Goal: Transaction & Acquisition: Subscribe to service/newsletter

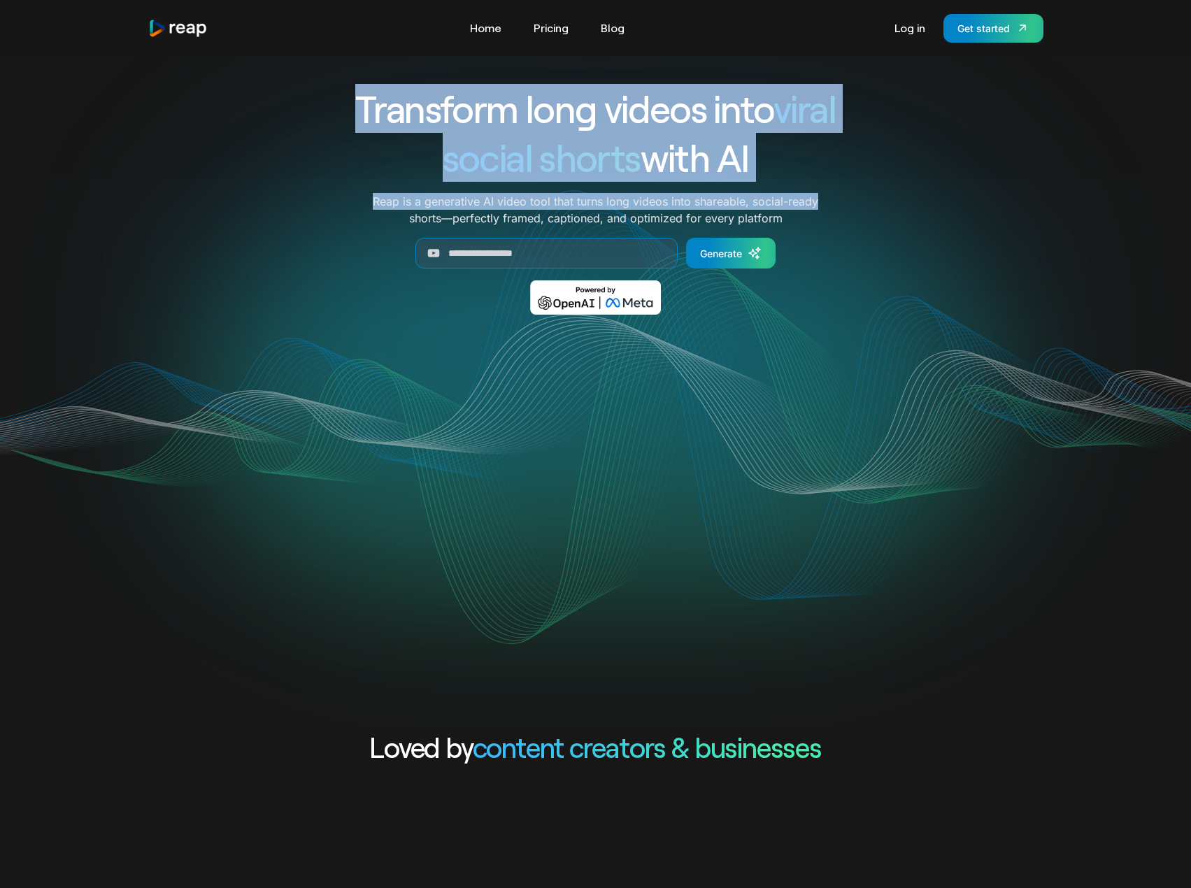
drag, startPoint x: 363, startPoint y: 115, endPoint x: 838, endPoint y: 199, distance: 482.8
click at [838, 199] on div "Transform long videos into viral social shorts with AI Reap is a generative AI …" at bounding box center [596, 209] width 582 height 251
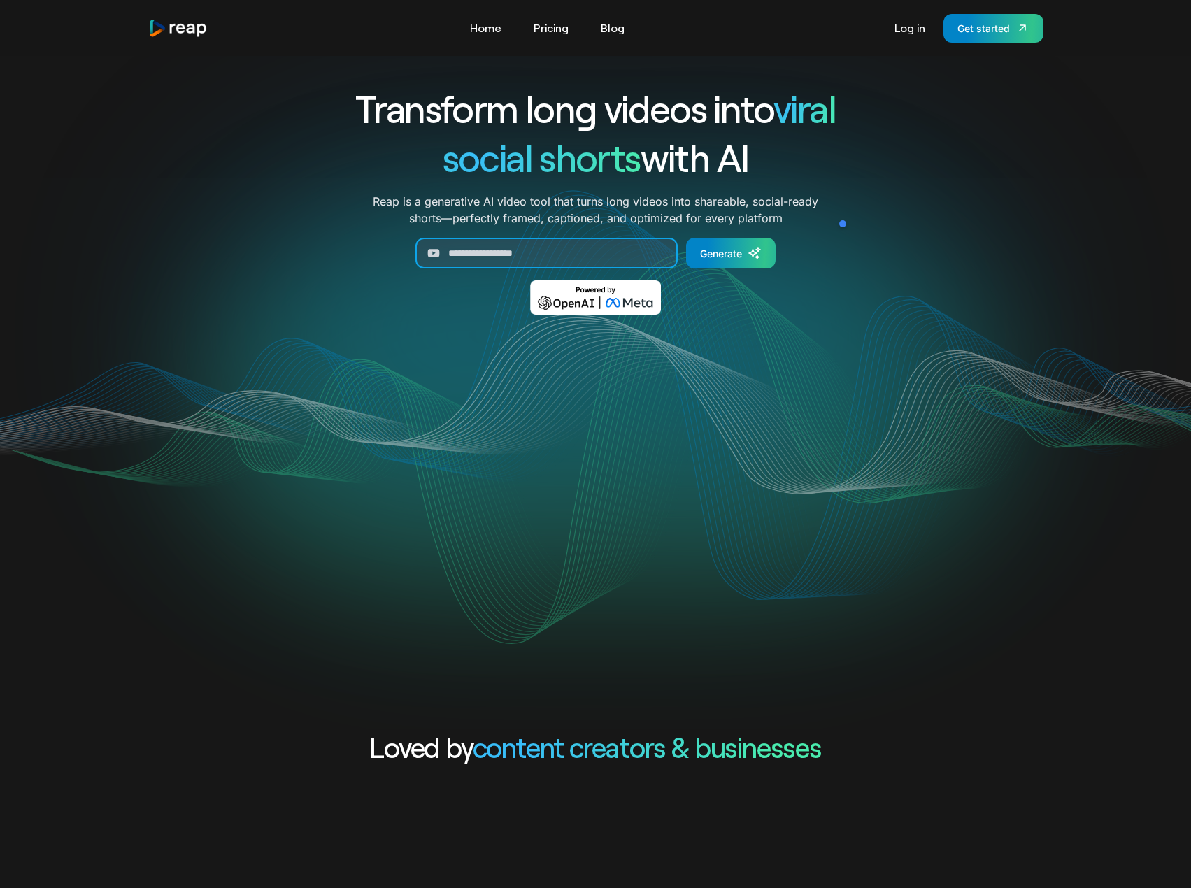
click at [529, 258] on input "Generate Form" at bounding box center [546, 253] width 262 height 31
click at [550, 29] on link "Pricing" at bounding box center [550, 28] width 49 height 22
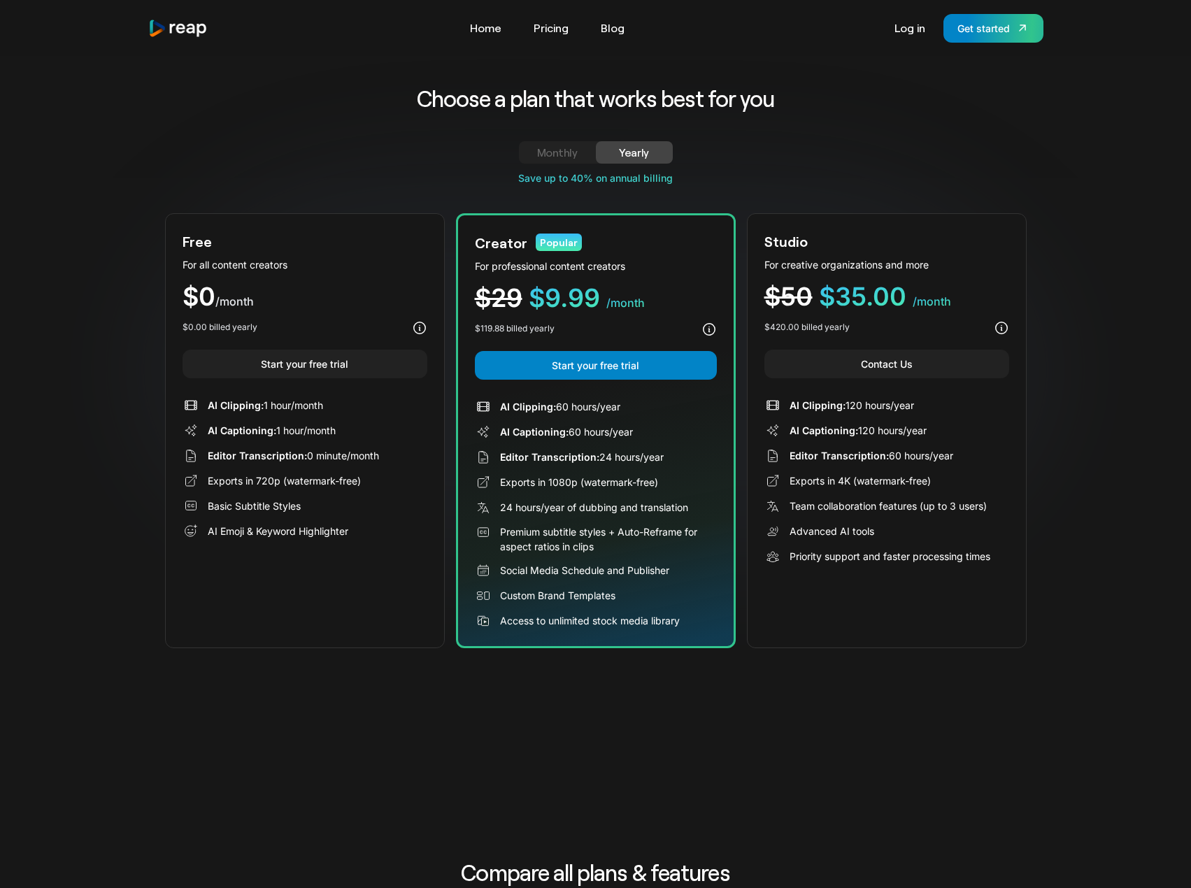
click at [557, 152] on div "Monthly" at bounding box center [557, 152] width 43 height 17
click at [645, 152] on div "Yearly" at bounding box center [633, 152] width 43 height 17
click at [566, 152] on div "Monthly" at bounding box center [557, 152] width 43 height 17
click at [484, 30] on link "Home" at bounding box center [485, 28] width 45 height 22
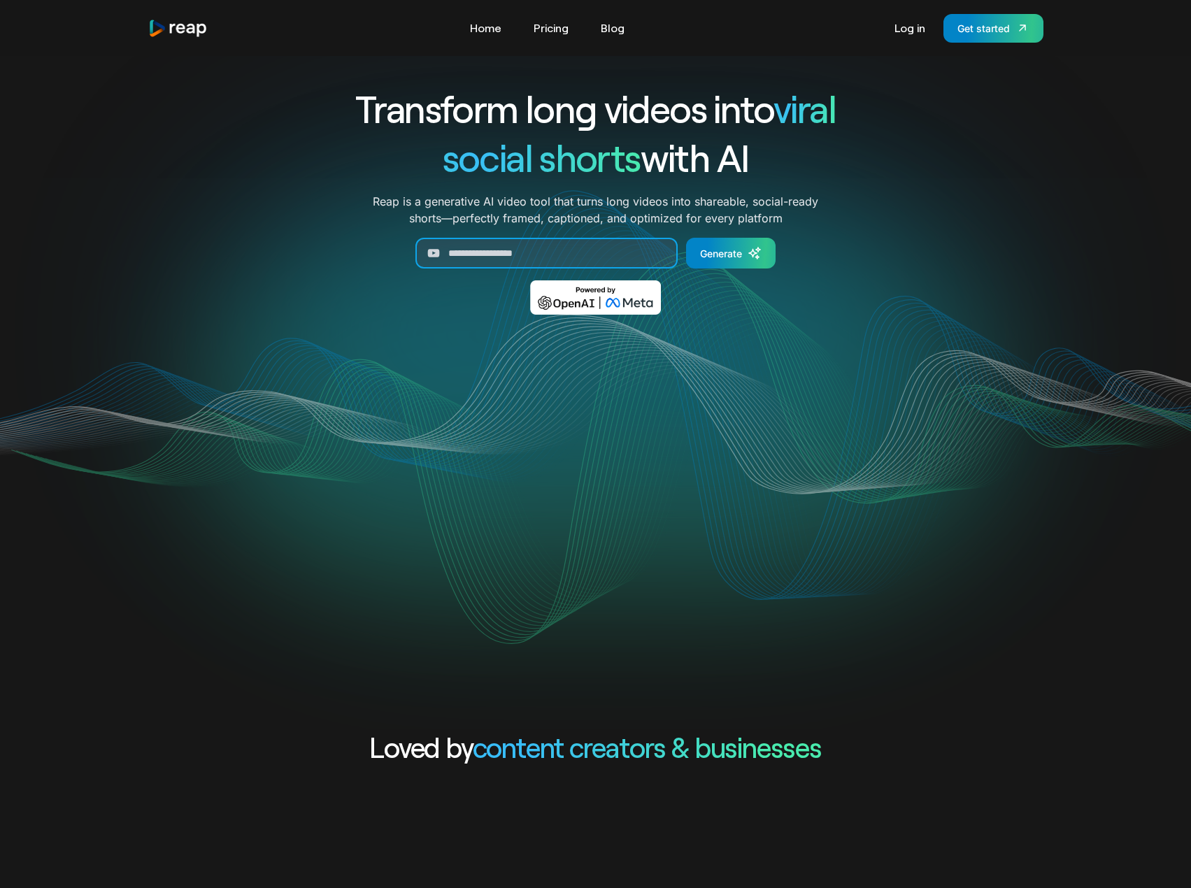
click at [545, 253] on input "Generate Form" at bounding box center [546, 253] width 262 height 31
click at [431, 256] on icon "Generate Form" at bounding box center [434, 254] width 12 height 8
click at [431, 254] on icon "Generate Form" at bounding box center [434, 254] width 12 height 8
click at [534, 258] on input "Generate Form" at bounding box center [546, 253] width 262 height 31
click at [647, 245] on input "Generate Form" at bounding box center [546, 253] width 262 height 31
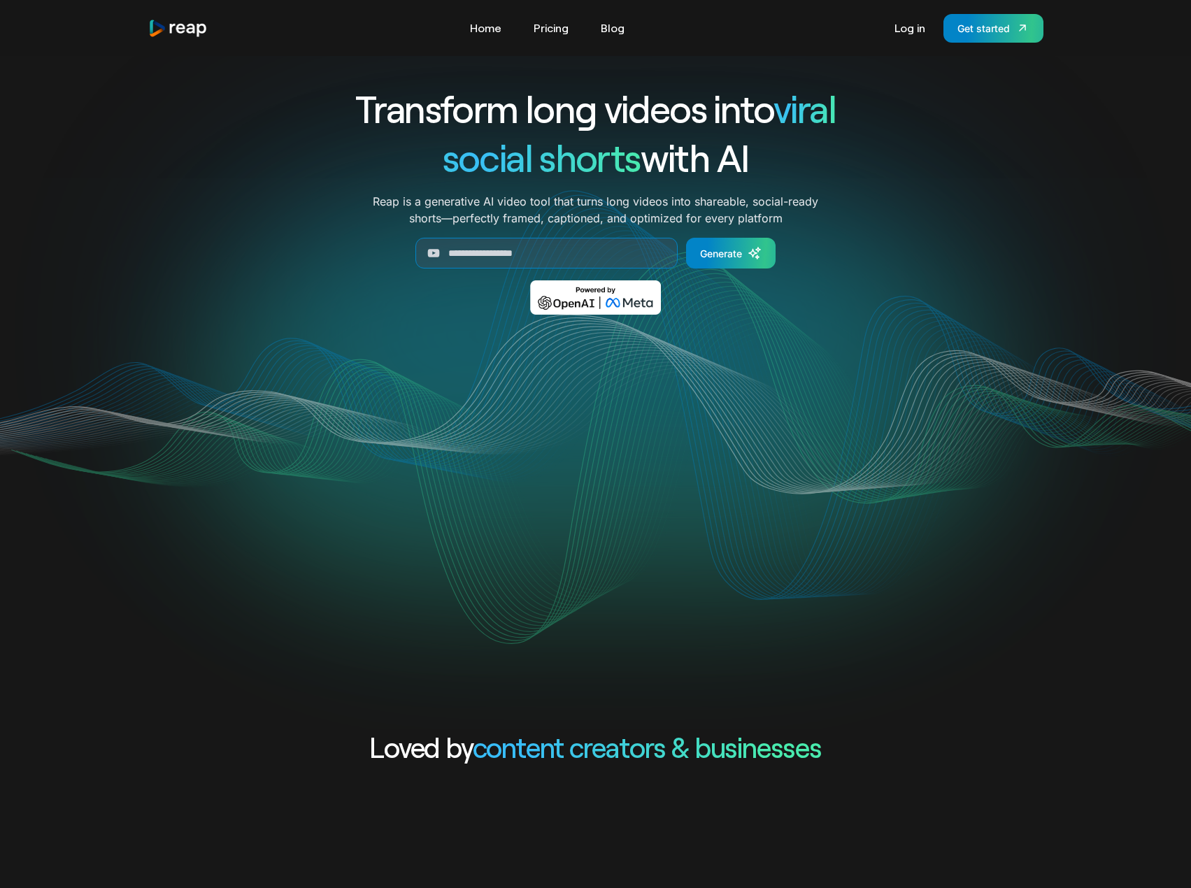
click at [592, 303] on img at bounding box center [595, 297] width 131 height 34
click at [540, 249] on input "Generate Form" at bounding box center [546, 253] width 262 height 31
